Goal: Book appointment/travel/reservation

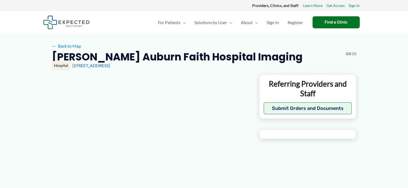
type input "**********"
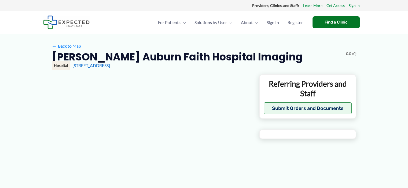
type input "**********"
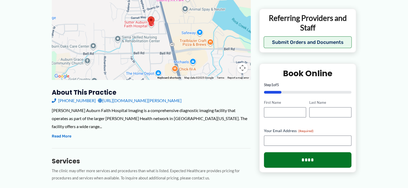
scroll to position [107, 0]
